Goal: Information Seeking & Learning: Learn about a topic

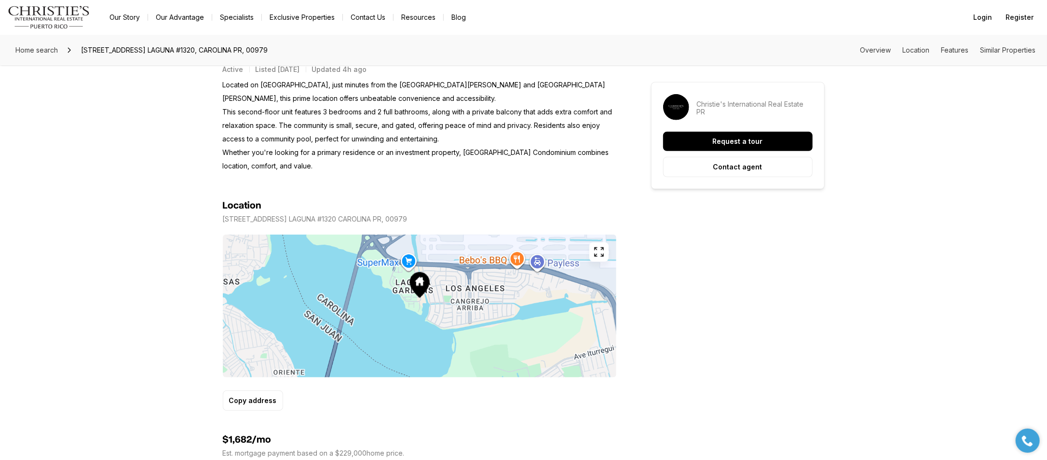
scroll to position [482, 0]
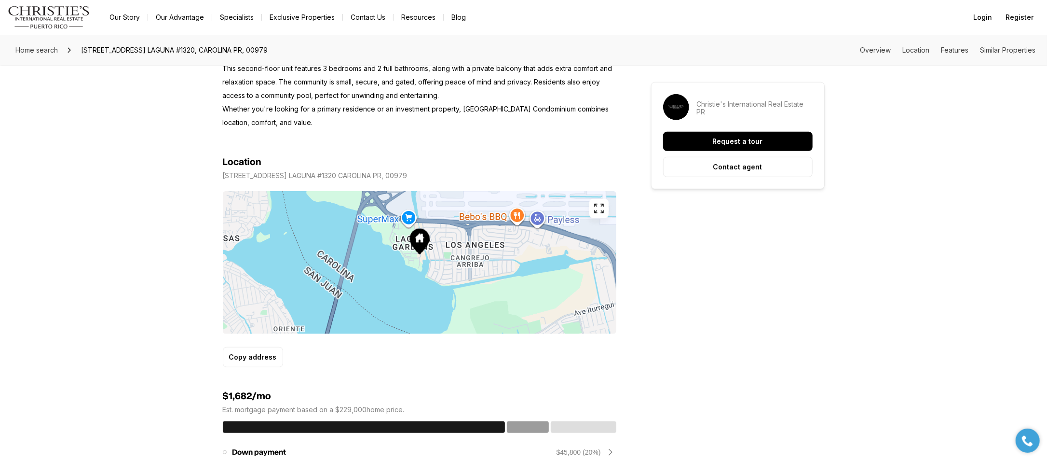
click at [600, 204] on icon "button" at bounding box center [599, 209] width 12 height 12
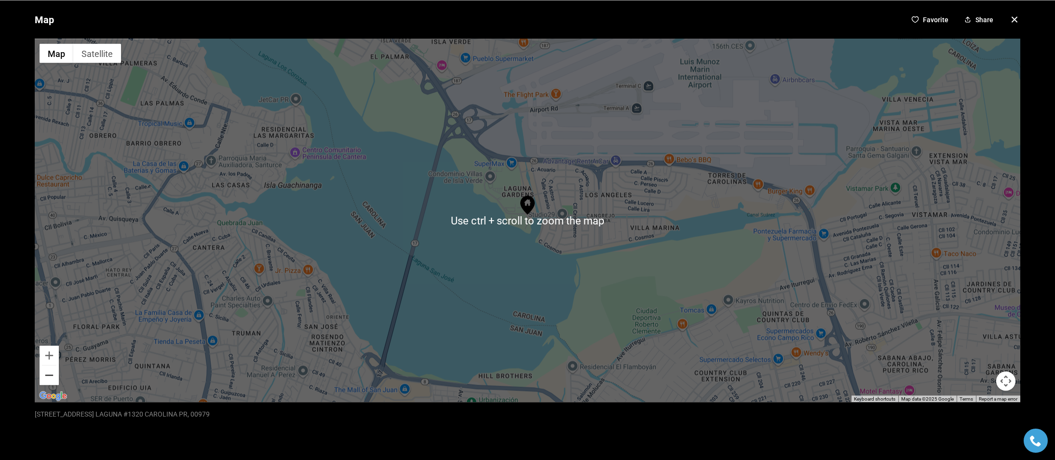
click at [51, 376] on button "Zoom out" at bounding box center [49, 374] width 19 height 19
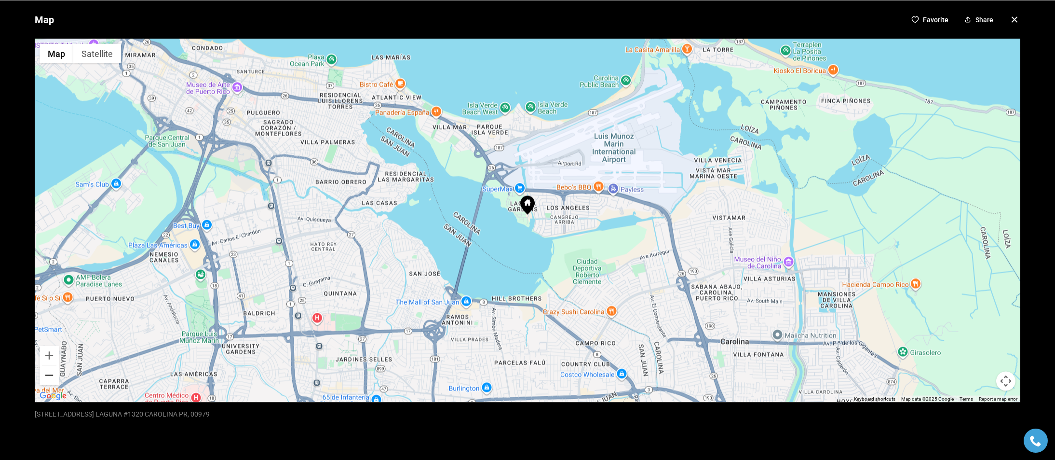
click at [51, 376] on button "Zoom out" at bounding box center [49, 374] width 19 height 19
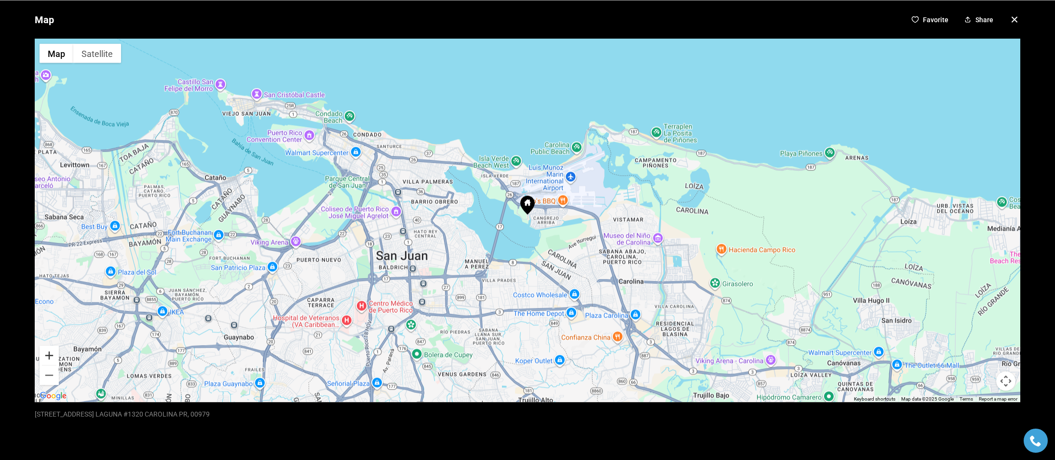
click at [48, 350] on button "Zoom in" at bounding box center [49, 354] width 19 height 19
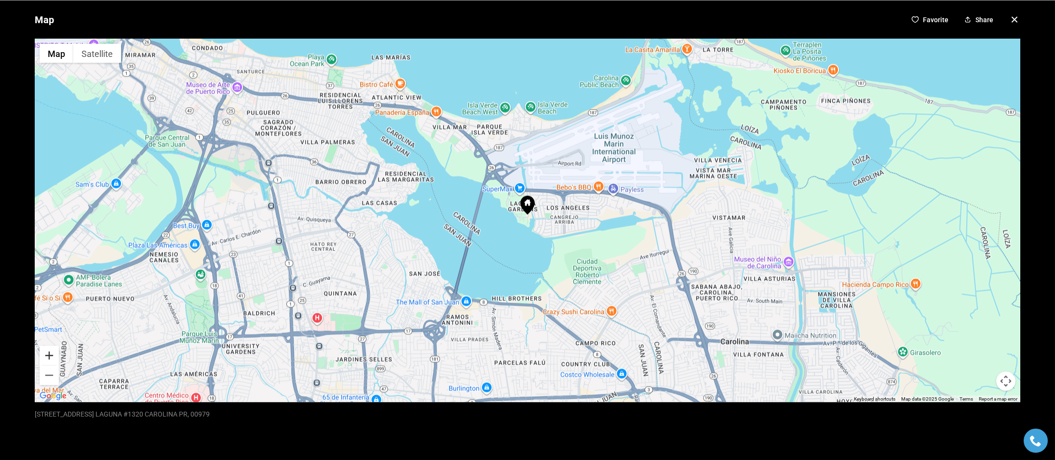
click at [48, 350] on button "Zoom in" at bounding box center [49, 354] width 19 height 19
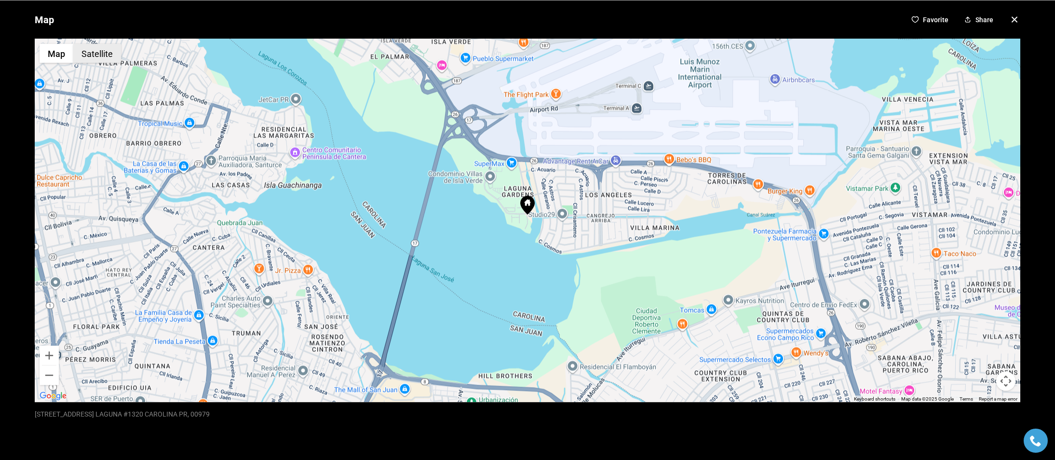
click at [100, 55] on button "Satellite" at bounding box center [97, 52] width 48 height 19
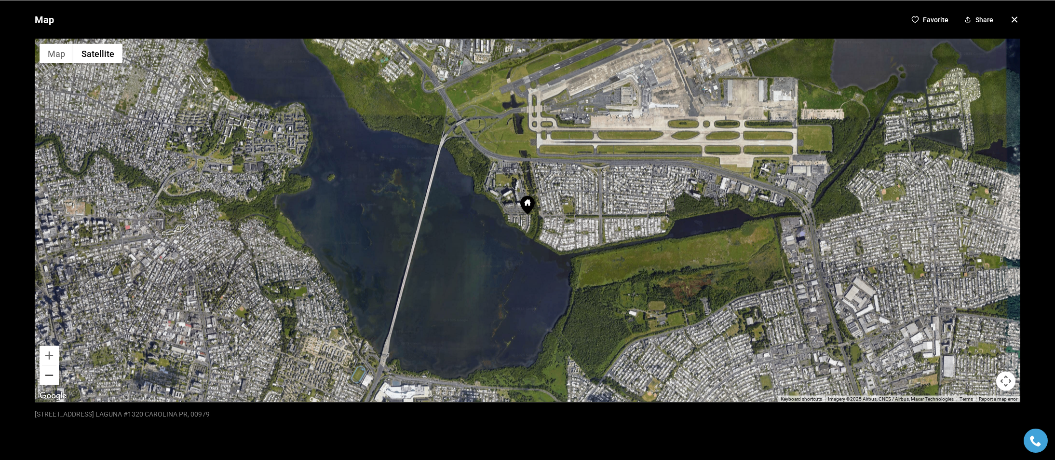
click at [47, 373] on button "Zoom out" at bounding box center [49, 374] width 19 height 19
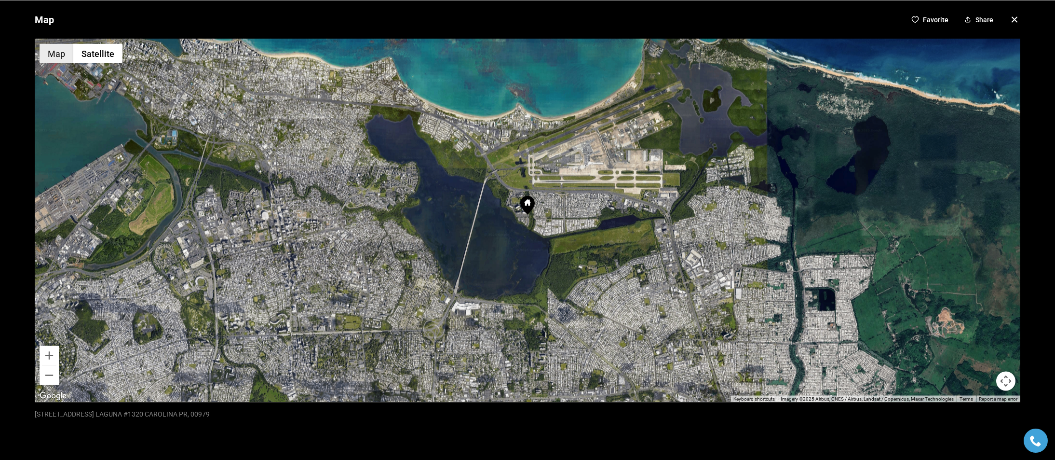
click at [54, 53] on button "Map" at bounding box center [57, 52] width 34 height 19
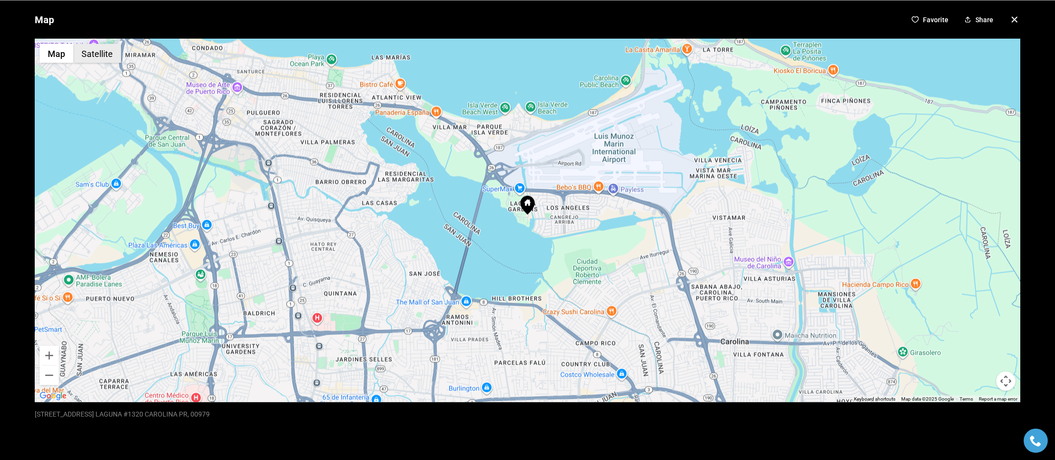
click at [100, 52] on button "Satellite" at bounding box center [97, 52] width 48 height 19
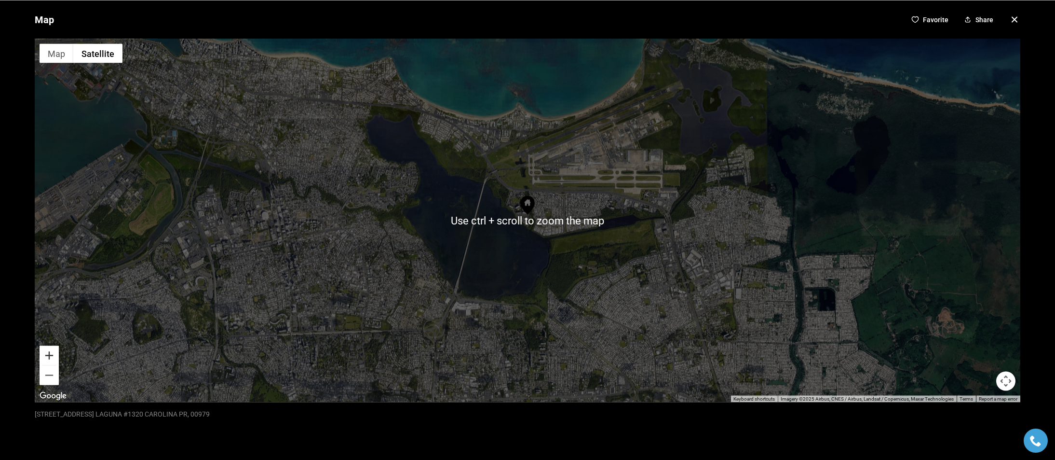
click at [49, 352] on button "Zoom in" at bounding box center [49, 354] width 19 height 19
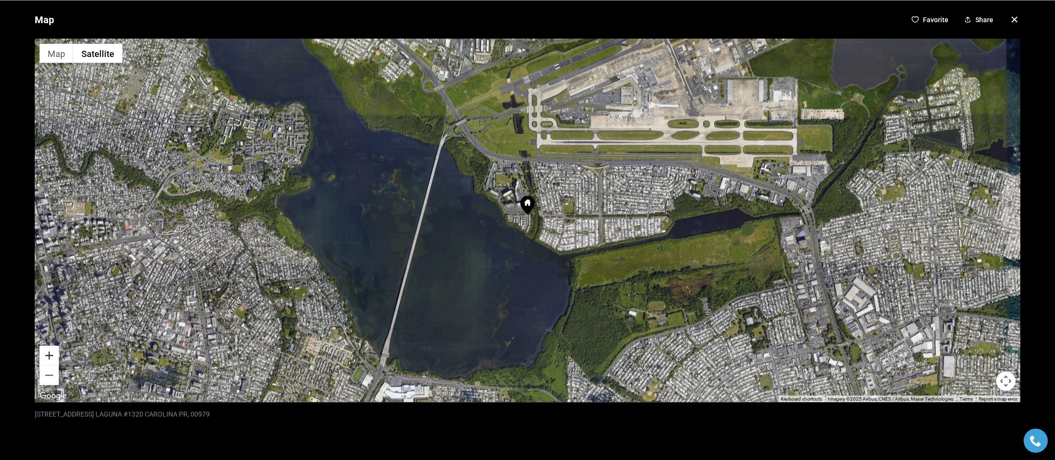
click at [49, 351] on button "Zoom in" at bounding box center [49, 354] width 19 height 19
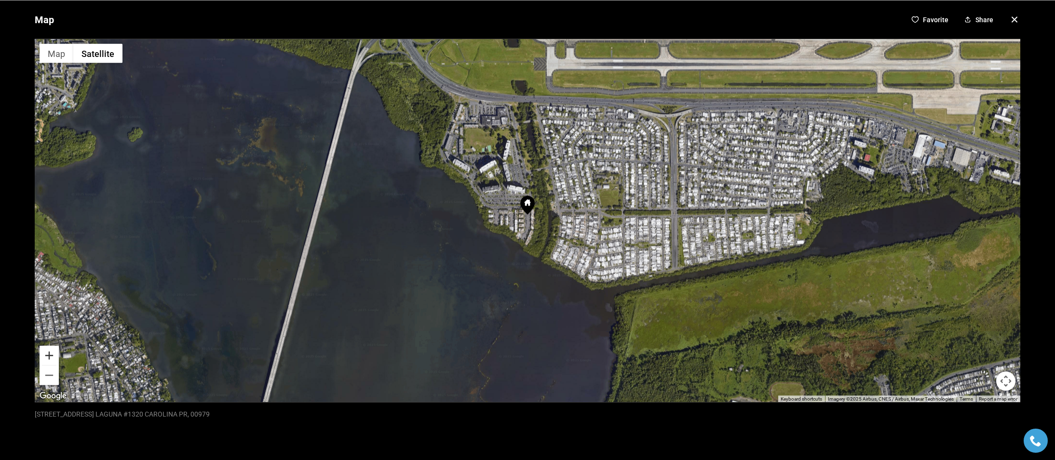
click at [49, 351] on button "Zoom in" at bounding box center [49, 354] width 19 height 19
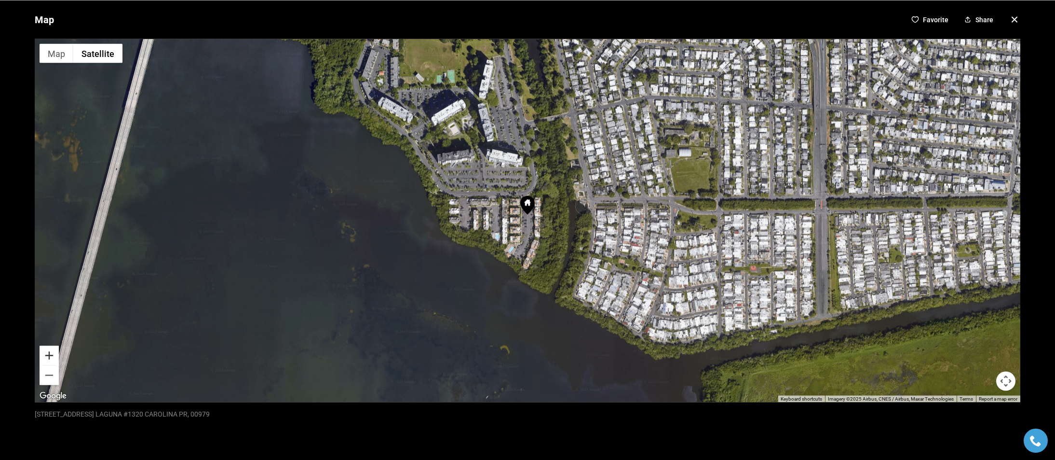
click at [49, 351] on button "Zoom in" at bounding box center [49, 354] width 19 height 19
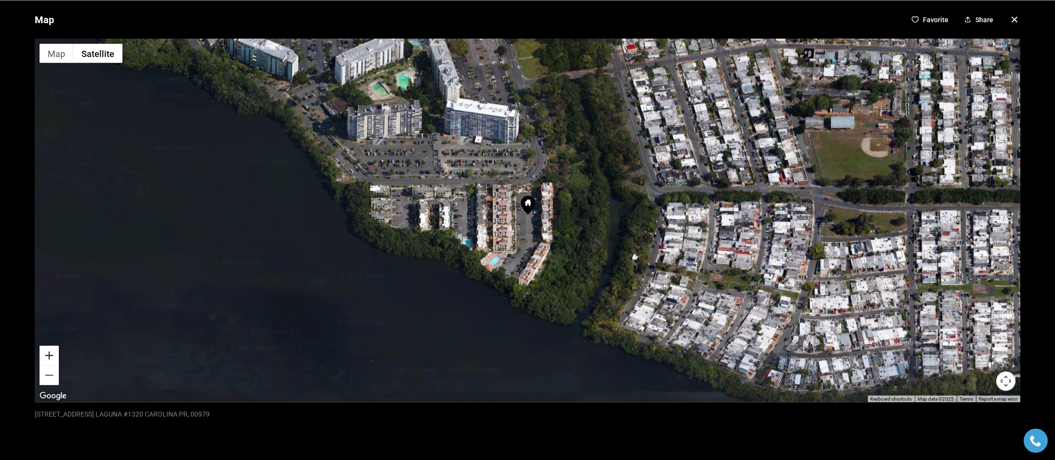
click at [49, 351] on button "Zoom in" at bounding box center [49, 354] width 19 height 19
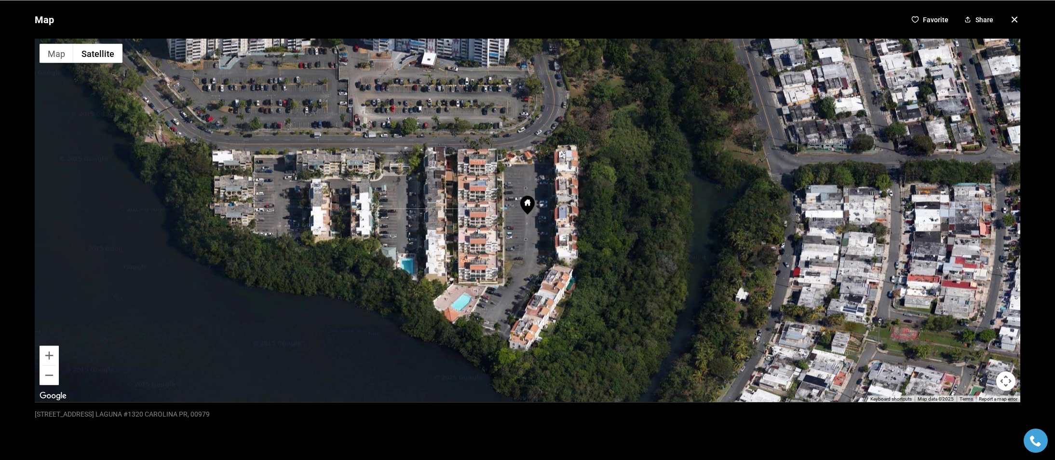
click at [1012, 21] on icon "button" at bounding box center [1014, 19] width 5 height 5
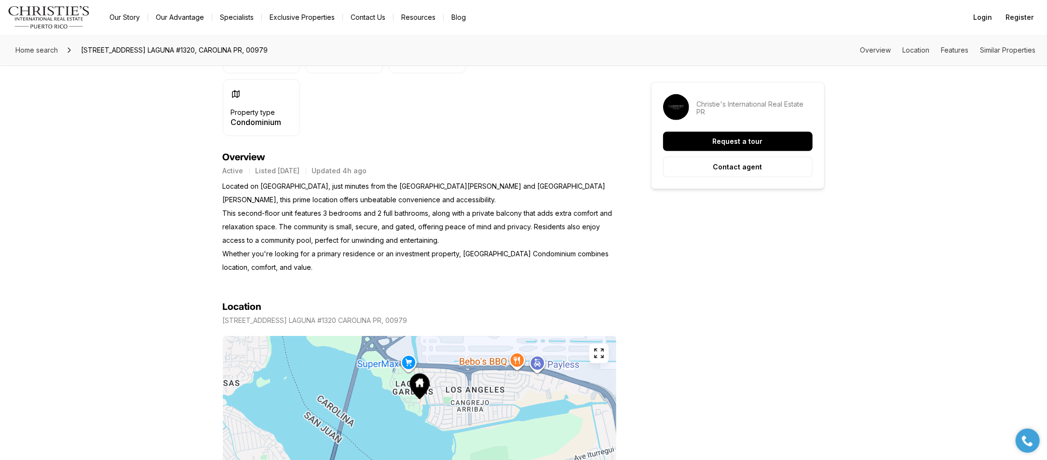
scroll to position [0, 0]
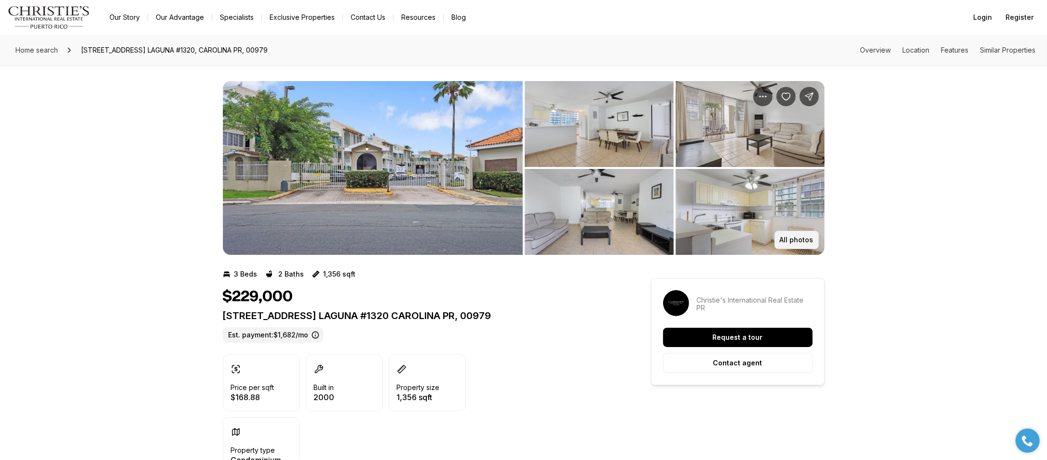
click at [811, 241] on p "All photos" at bounding box center [797, 240] width 34 height 8
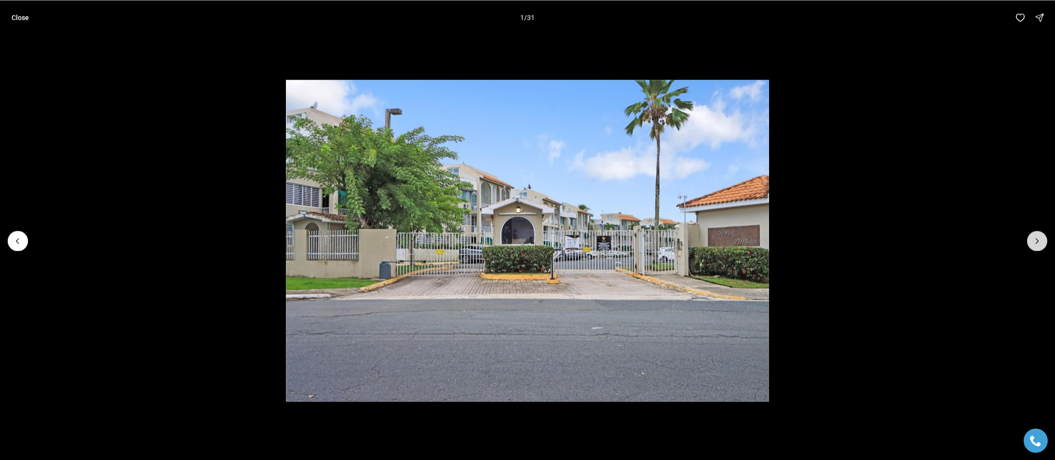
click at [1035, 241] on icon "Next slide" at bounding box center [1038, 241] width 10 height 10
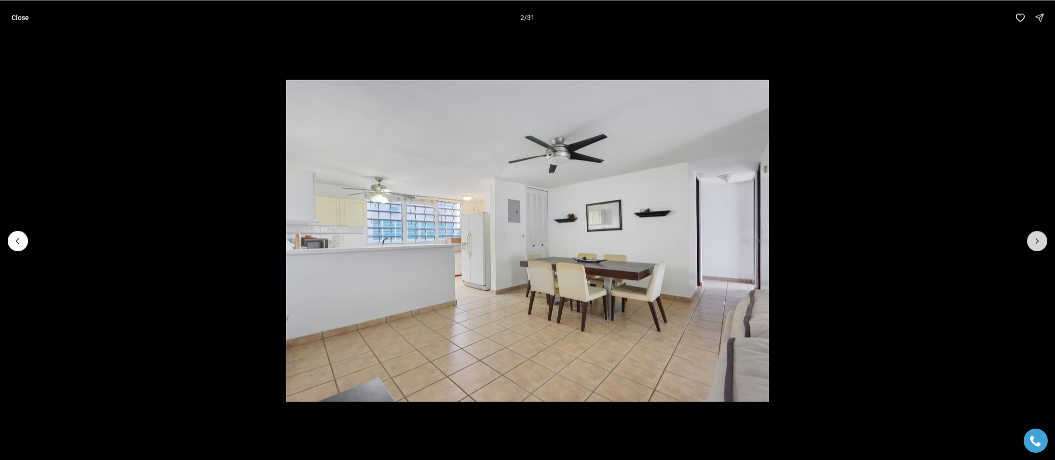
click at [1035, 241] on icon "Next slide" at bounding box center [1038, 241] width 10 height 10
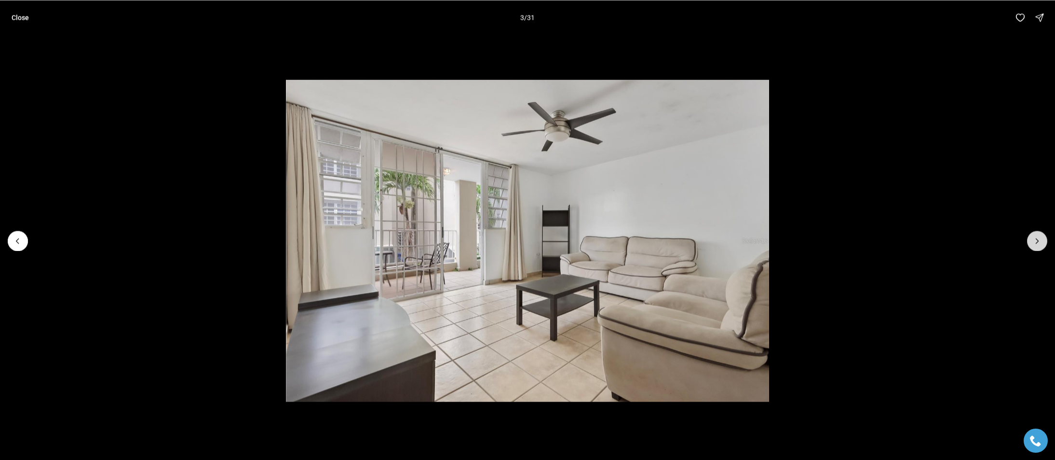
click at [1035, 241] on icon "Next slide" at bounding box center [1038, 241] width 10 height 10
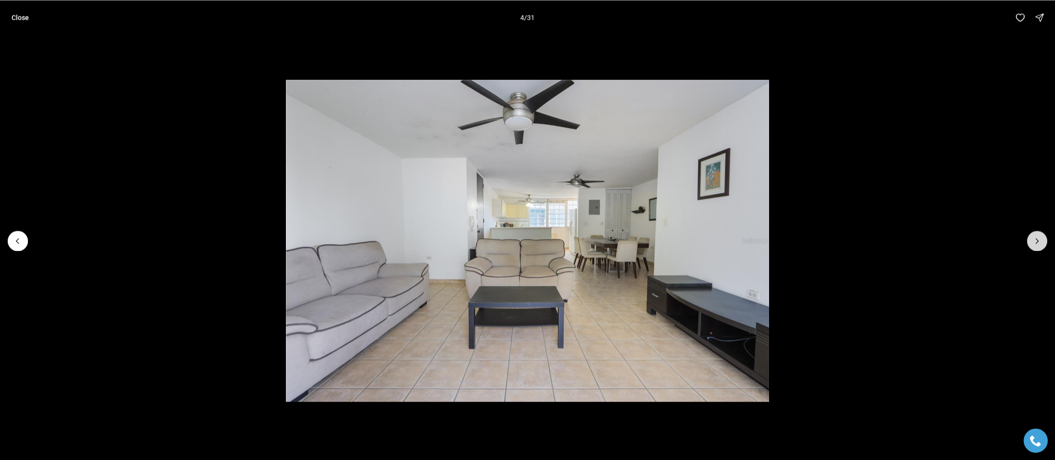
click at [1035, 241] on icon "Next slide" at bounding box center [1038, 241] width 10 height 10
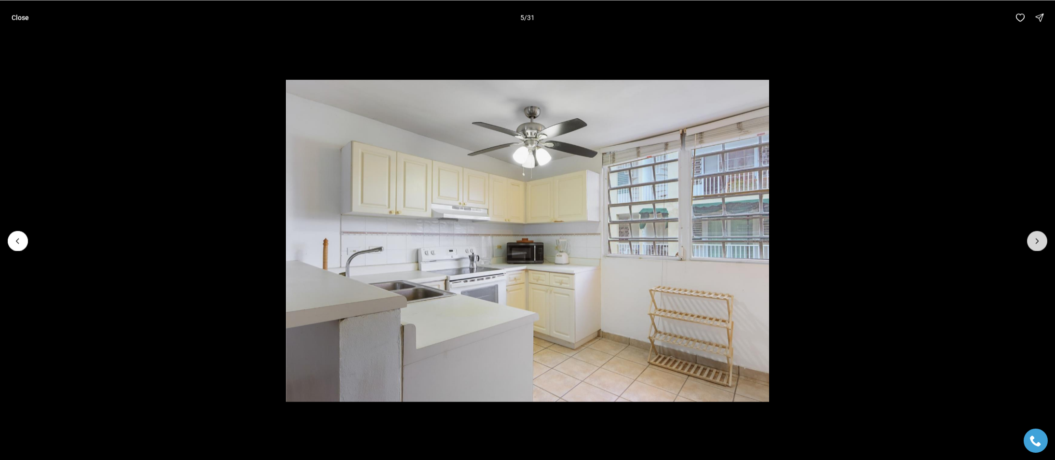
click at [1035, 241] on icon "Next slide" at bounding box center [1038, 241] width 10 height 10
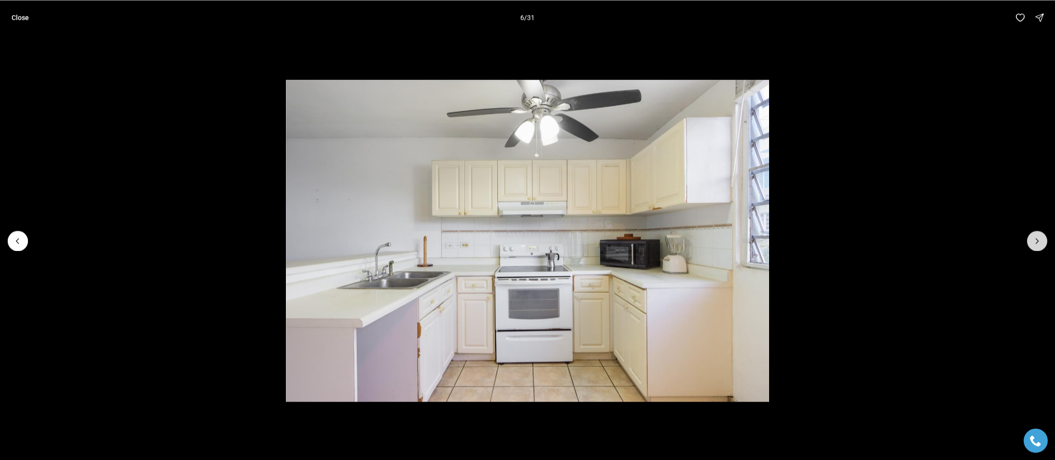
click at [1035, 241] on icon "Next slide" at bounding box center [1038, 241] width 10 height 10
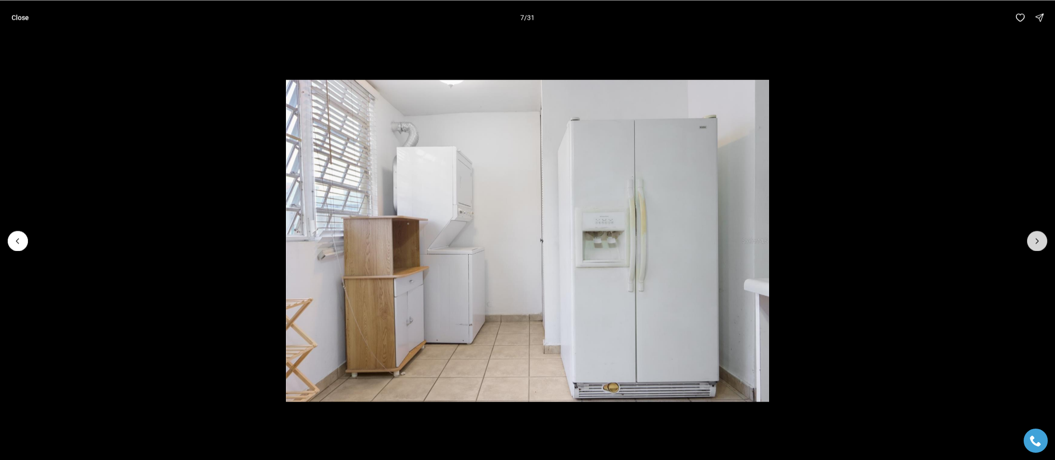
click at [1035, 241] on icon "Next slide" at bounding box center [1038, 241] width 10 height 10
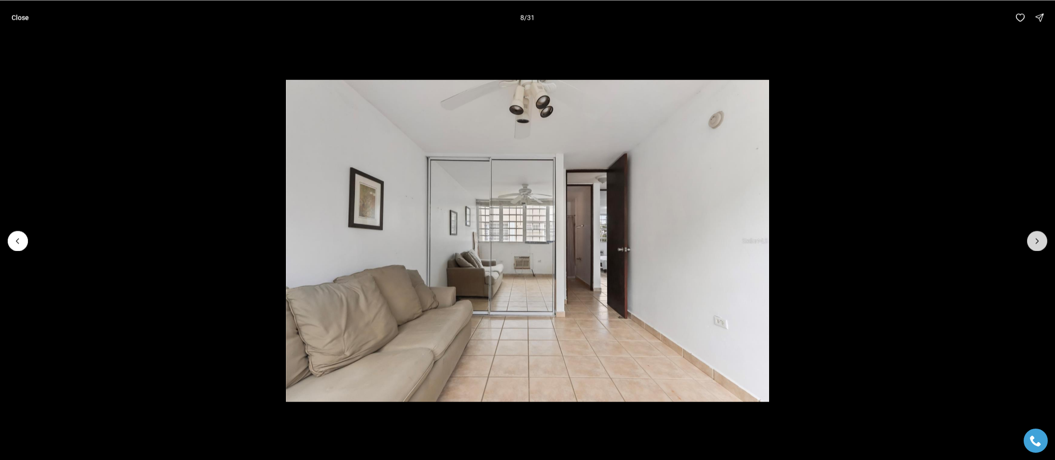
click at [1035, 241] on icon "Next slide" at bounding box center [1038, 241] width 10 height 10
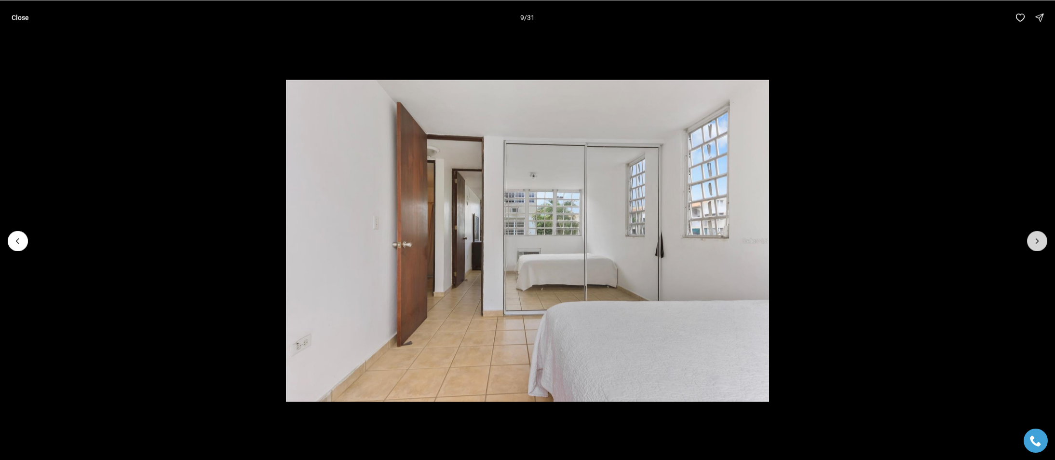
click at [1035, 241] on icon "Next slide" at bounding box center [1038, 241] width 10 height 10
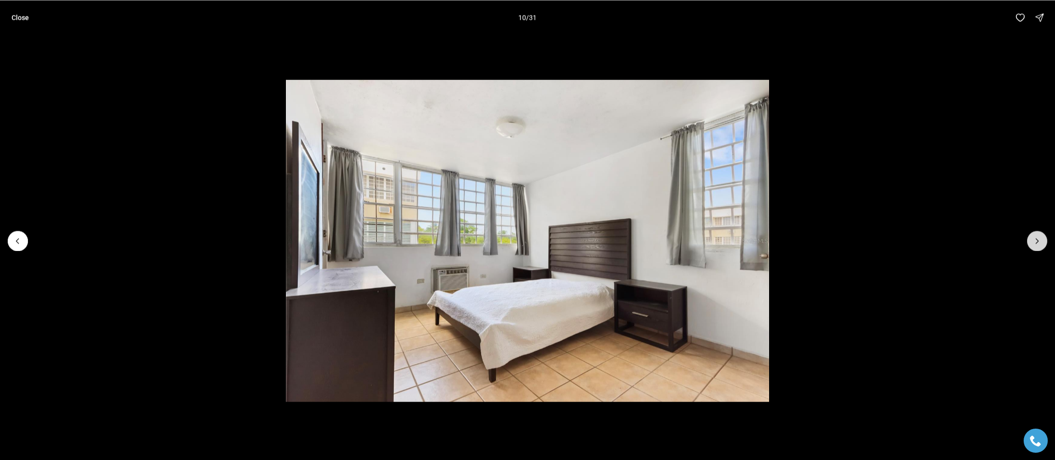
click at [1035, 241] on icon "Next slide" at bounding box center [1038, 241] width 10 height 10
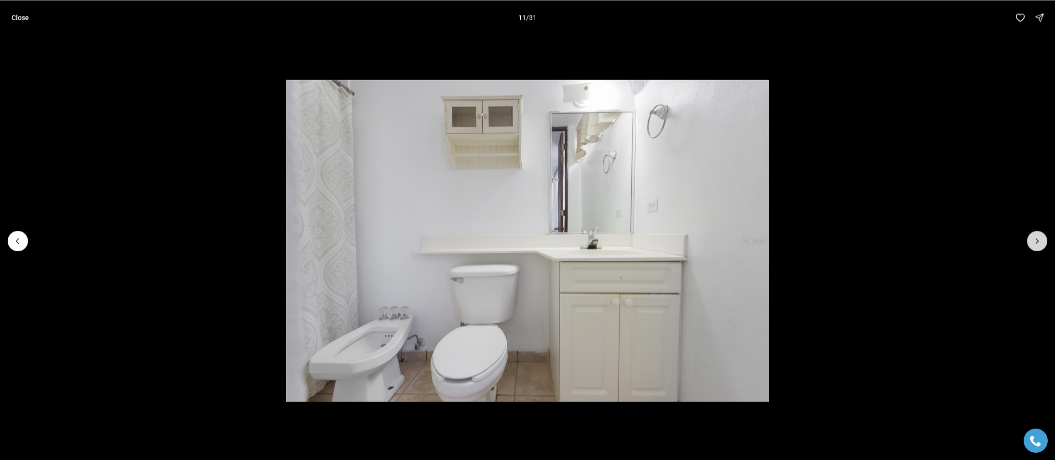
click at [1035, 241] on icon "Next slide" at bounding box center [1038, 241] width 10 height 10
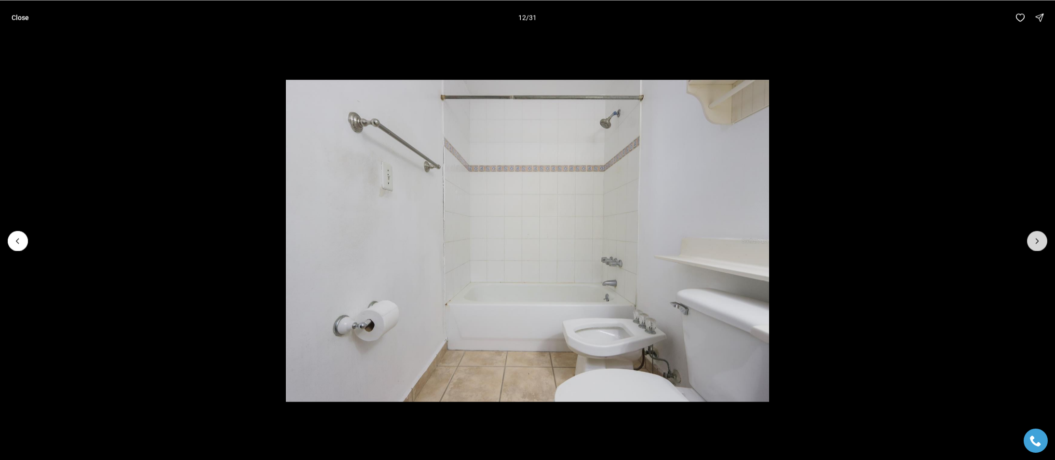
click at [1035, 241] on icon "Next slide" at bounding box center [1038, 241] width 10 height 10
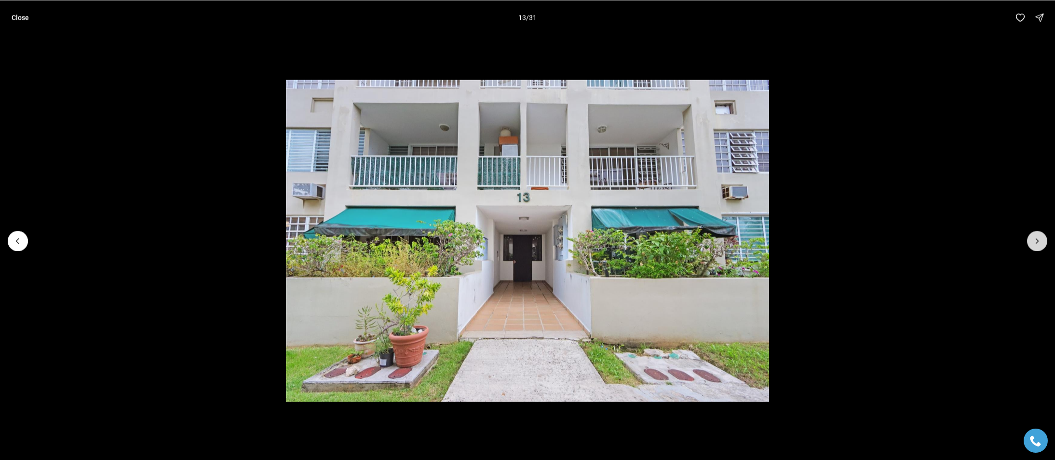
click at [1035, 241] on icon "Next slide" at bounding box center [1038, 241] width 10 height 10
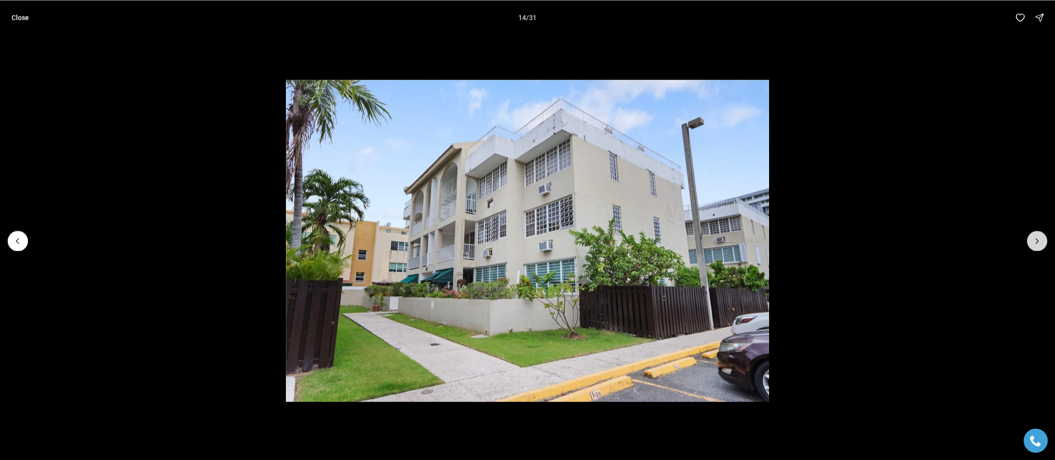
click at [1035, 241] on icon "Next slide" at bounding box center [1038, 241] width 10 height 10
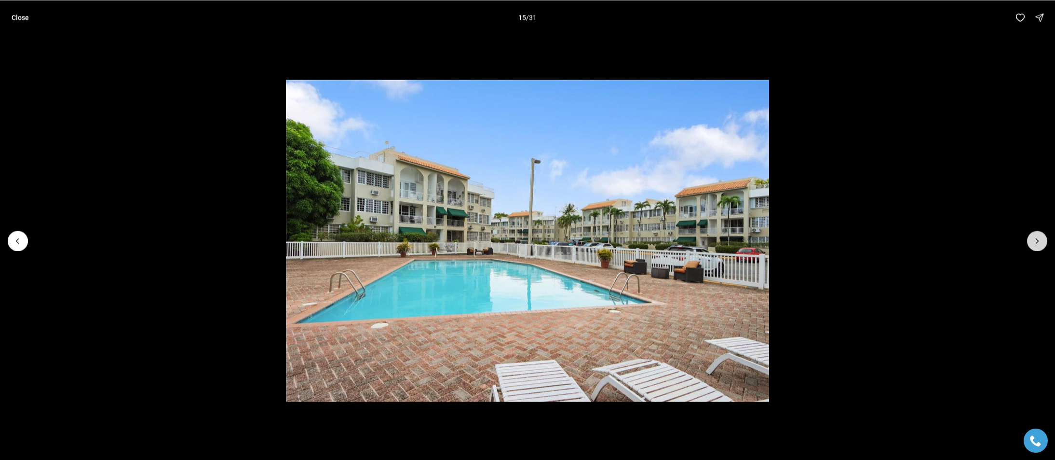
click at [1035, 241] on icon "Next slide" at bounding box center [1038, 241] width 10 height 10
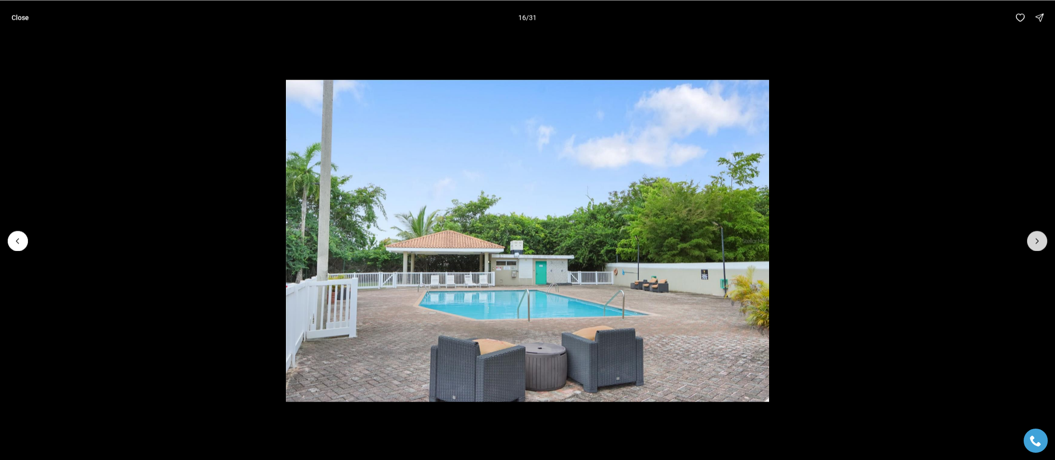
click at [1035, 241] on icon "Next slide" at bounding box center [1038, 241] width 10 height 10
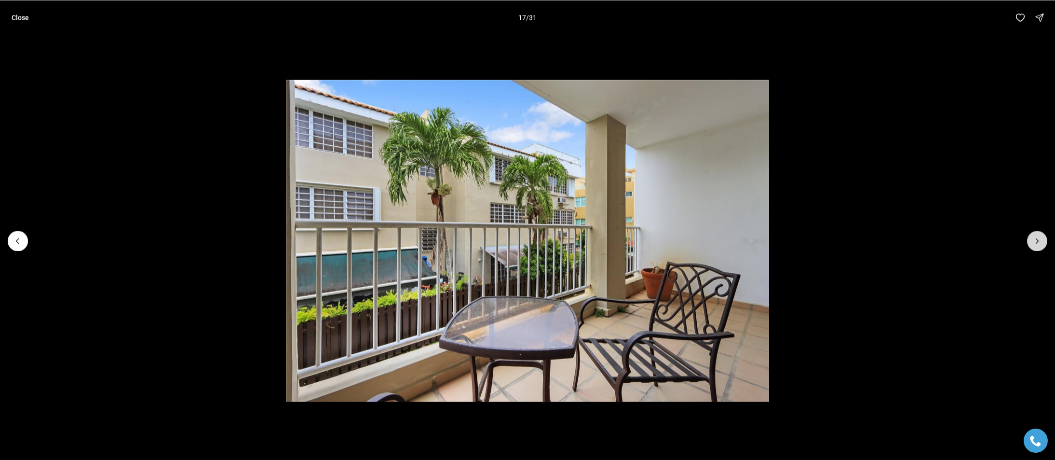
click at [1035, 241] on icon "Next slide" at bounding box center [1038, 241] width 10 height 10
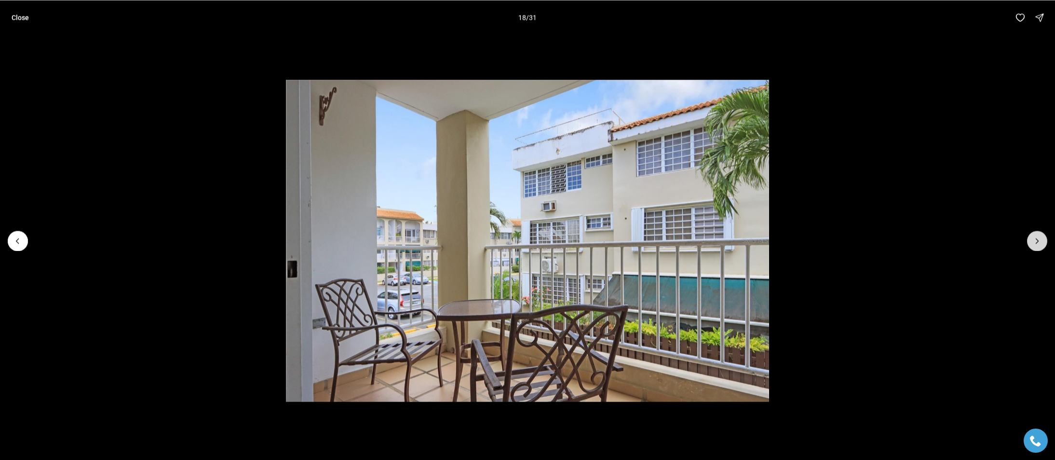
click at [1035, 241] on icon "Next slide" at bounding box center [1038, 241] width 10 height 10
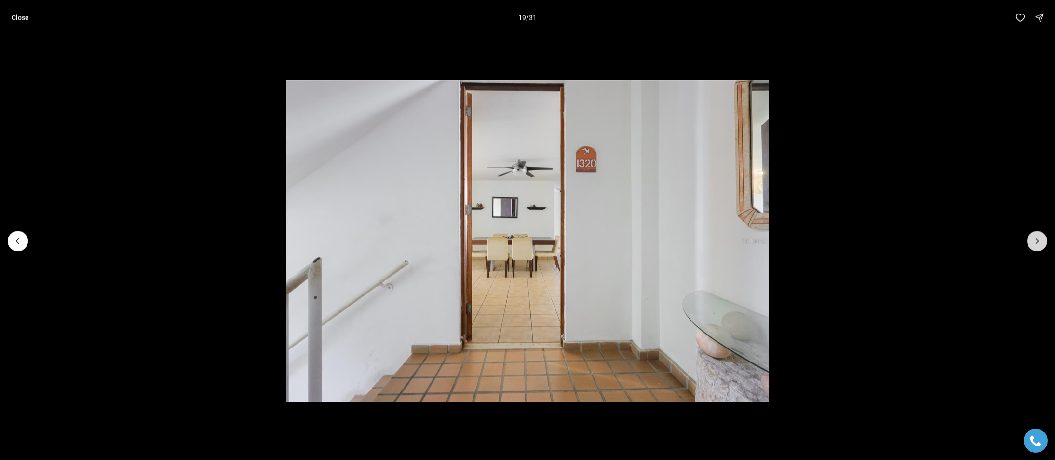
click at [1035, 241] on icon "Next slide" at bounding box center [1038, 241] width 10 height 10
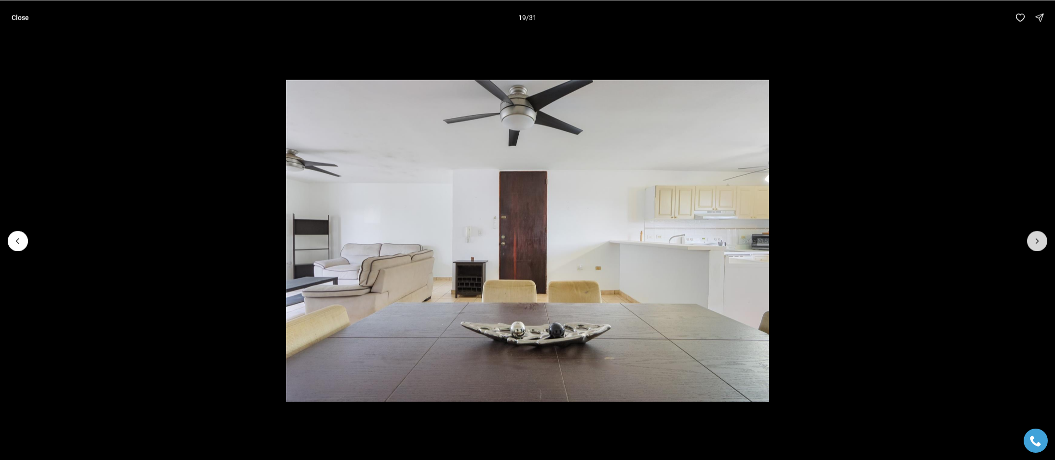
click at [1035, 241] on icon "Next slide" at bounding box center [1038, 241] width 10 height 10
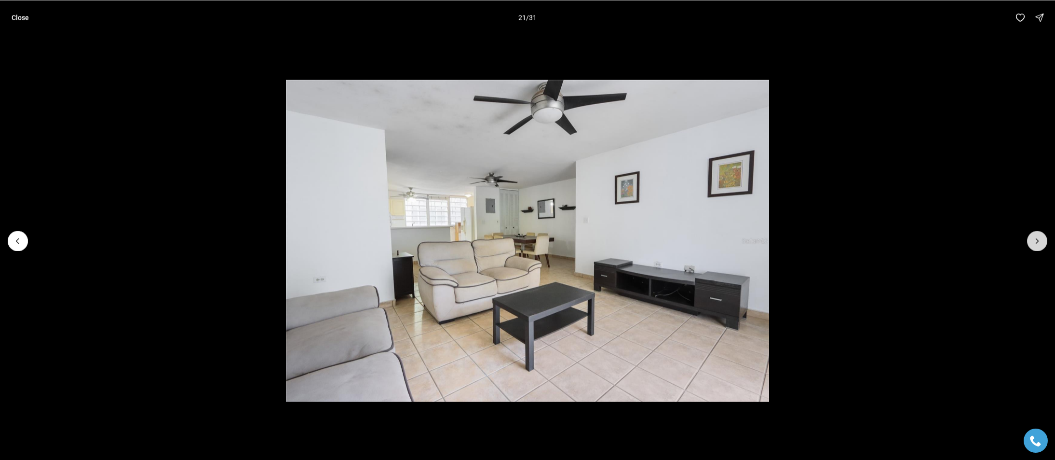
click at [1035, 241] on icon "Next slide" at bounding box center [1038, 241] width 10 height 10
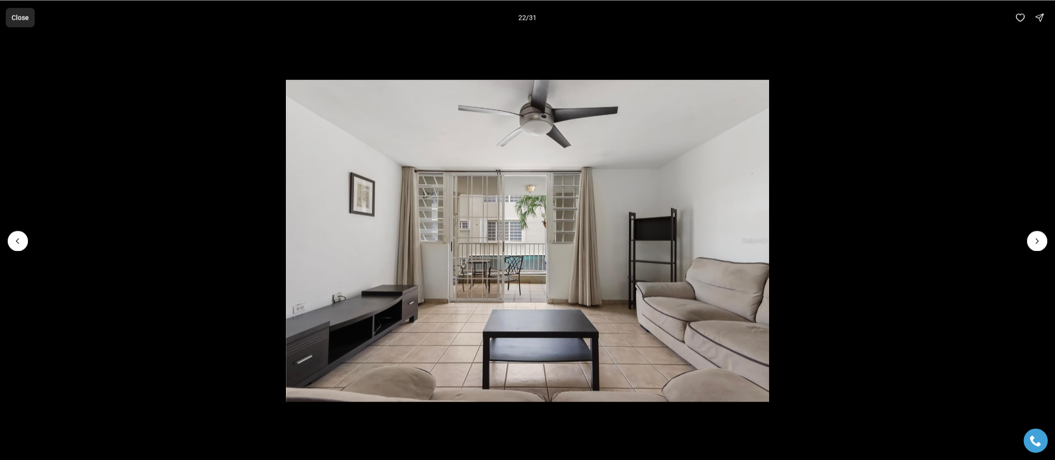
click at [30, 23] on button "Close" at bounding box center [20, 17] width 29 height 19
